Goal: Task Accomplishment & Management: Complete application form

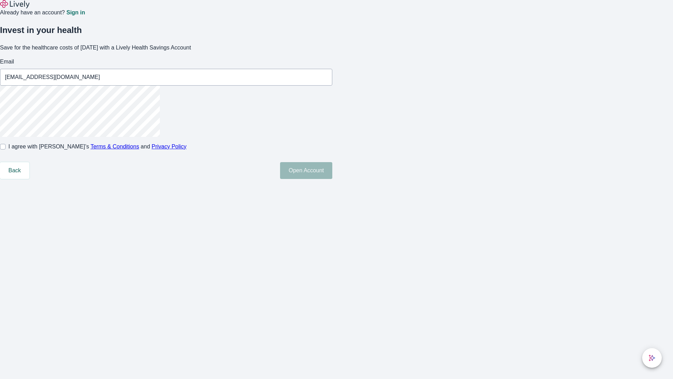
click at [6, 149] on input "I agree with Lively’s Terms & Conditions and Privacy Policy" at bounding box center [3, 147] width 6 height 6
checkbox input "true"
click at [332, 179] on button "Open Account" at bounding box center [306, 170] width 52 height 17
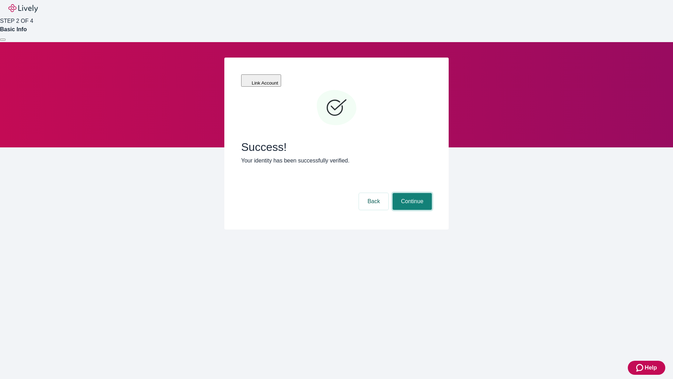
click at [411, 193] on button "Continue" at bounding box center [412, 201] width 39 height 17
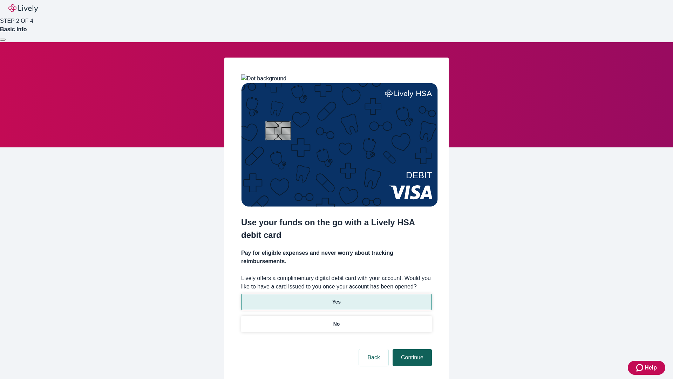
click at [336, 298] on p "Yes" at bounding box center [336, 301] width 8 height 7
click at [411, 349] on button "Continue" at bounding box center [412, 357] width 39 height 17
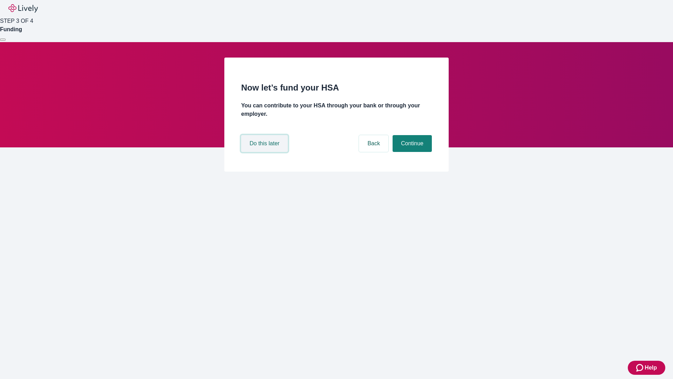
click at [265, 152] on button "Do this later" at bounding box center [264, 143] width 47 height 17
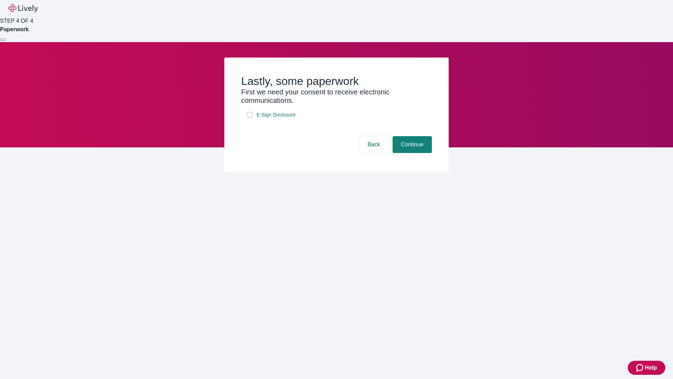
click at [250, 117] on input "E-Sign Disclosure" at bounding box center [250, 115] width 6 height 6
checkbox input "true"
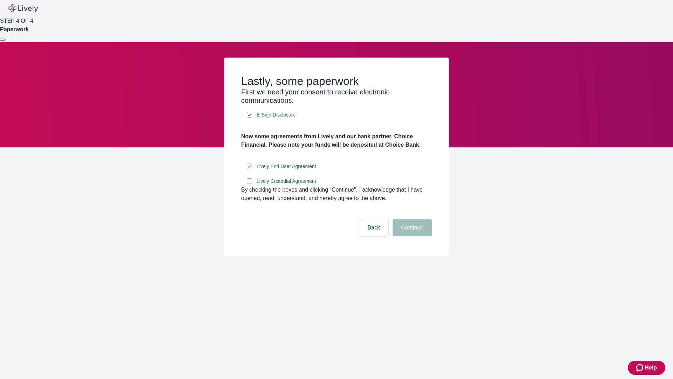
click at [250, 184] on input "Lively Custodial Agreement" at bounding box center [250, 181] width 6 height 6
checkbox input "true"
click at [411, 236] on button "Continue" at bounding box center [412, 227] width 39 height 17
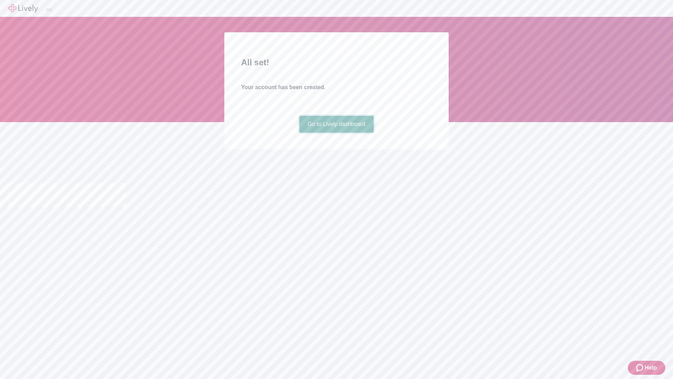
click at [336, 133] on link "Go to Lively dashboard" at bounding box center [336, 124] width 75 height 17
